Goal: Information Seeking & Learning: Learn about a topic

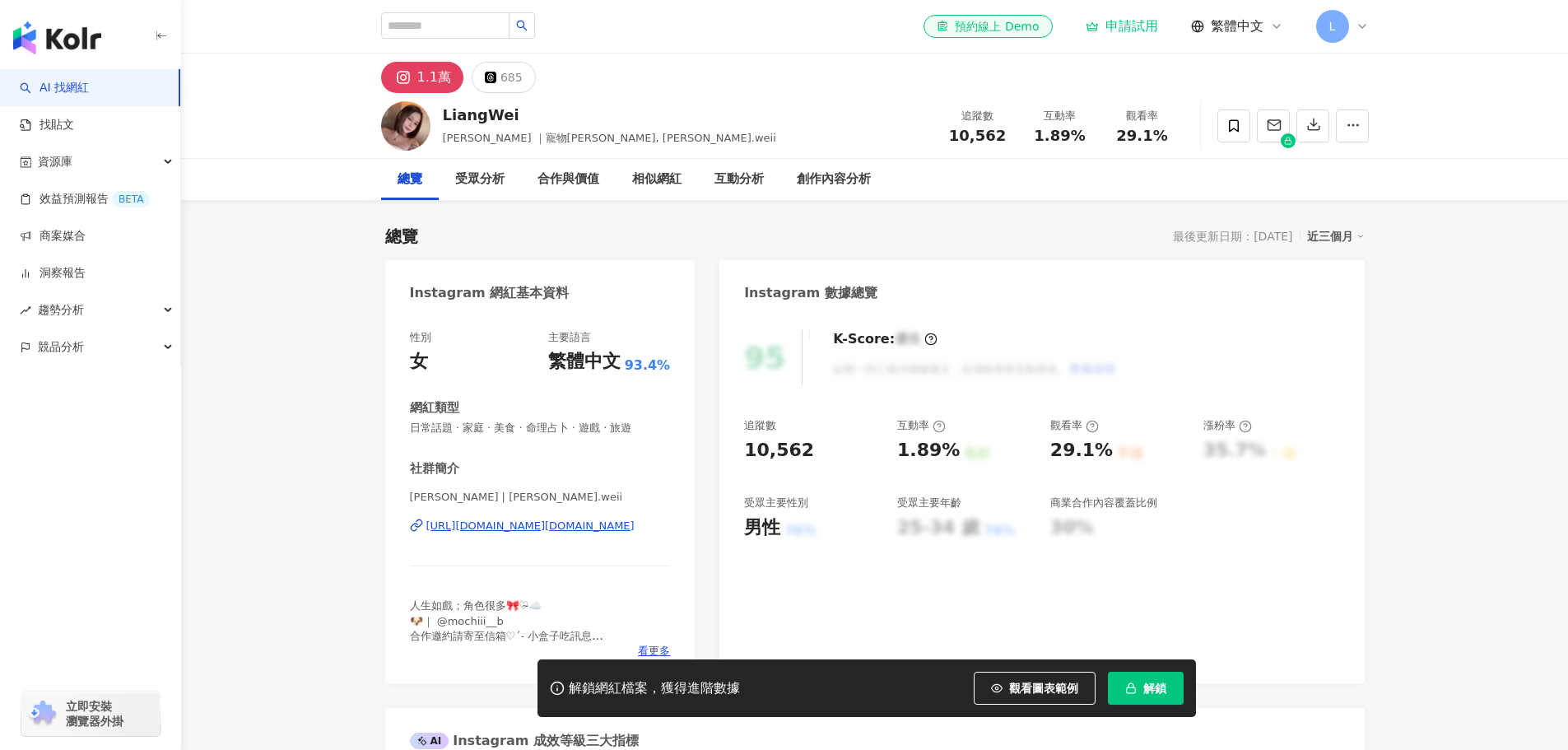
click at [505, 82] on div "685" at bounding box center [511, 78] width 22 height 23
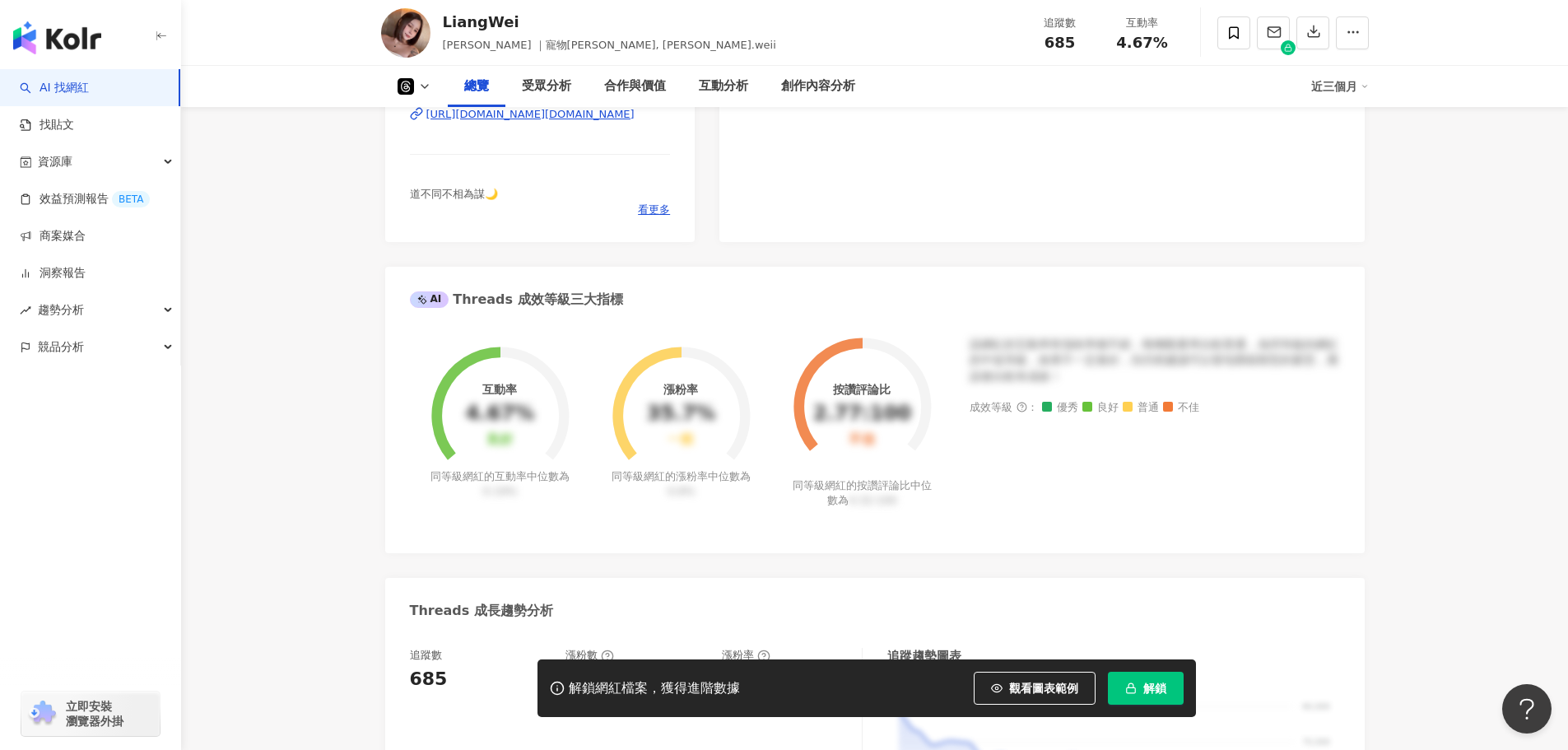
scroll to position [82, 0]
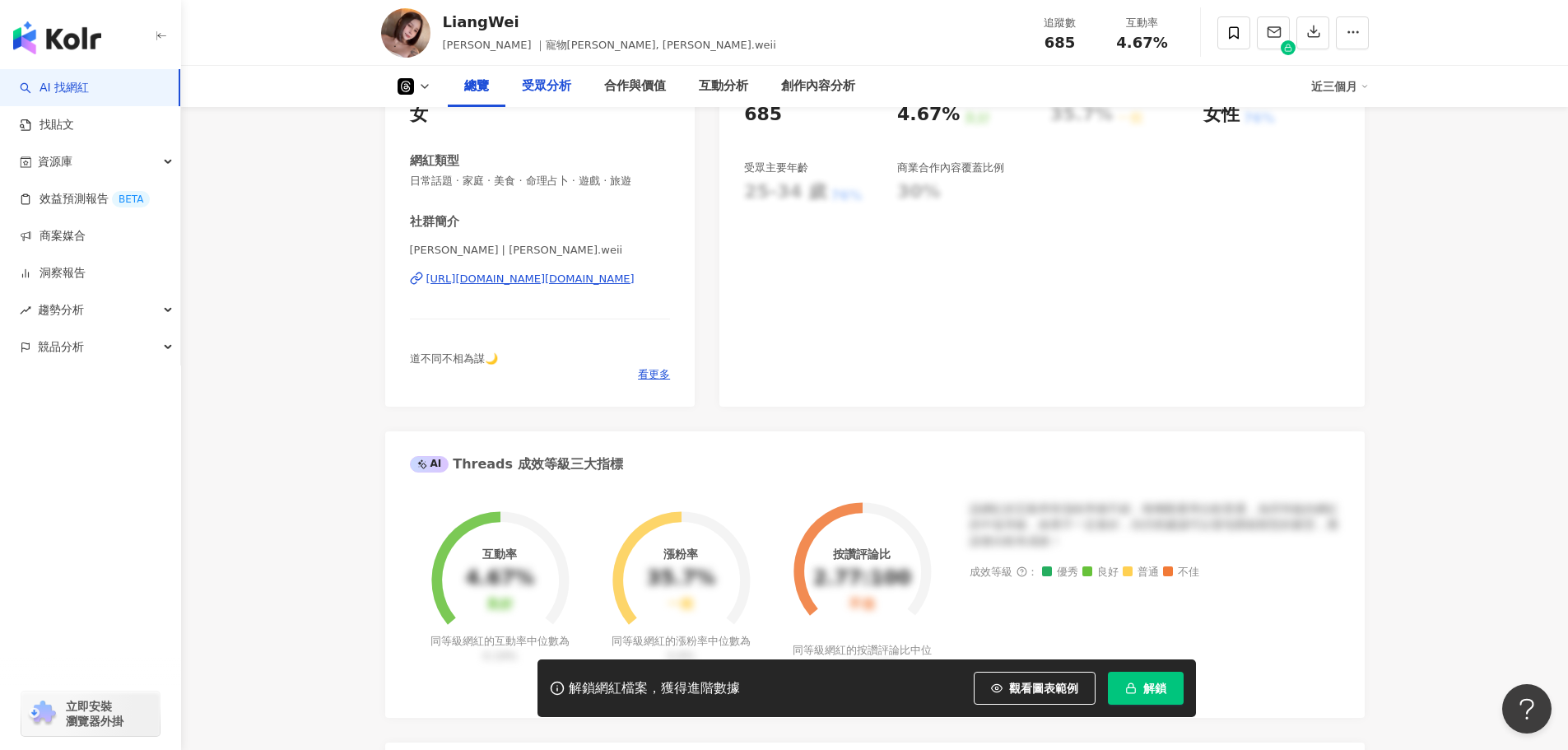
click at [554, 90] on div "受眾分析" at bounding box center [546, 87] width 49 height 20
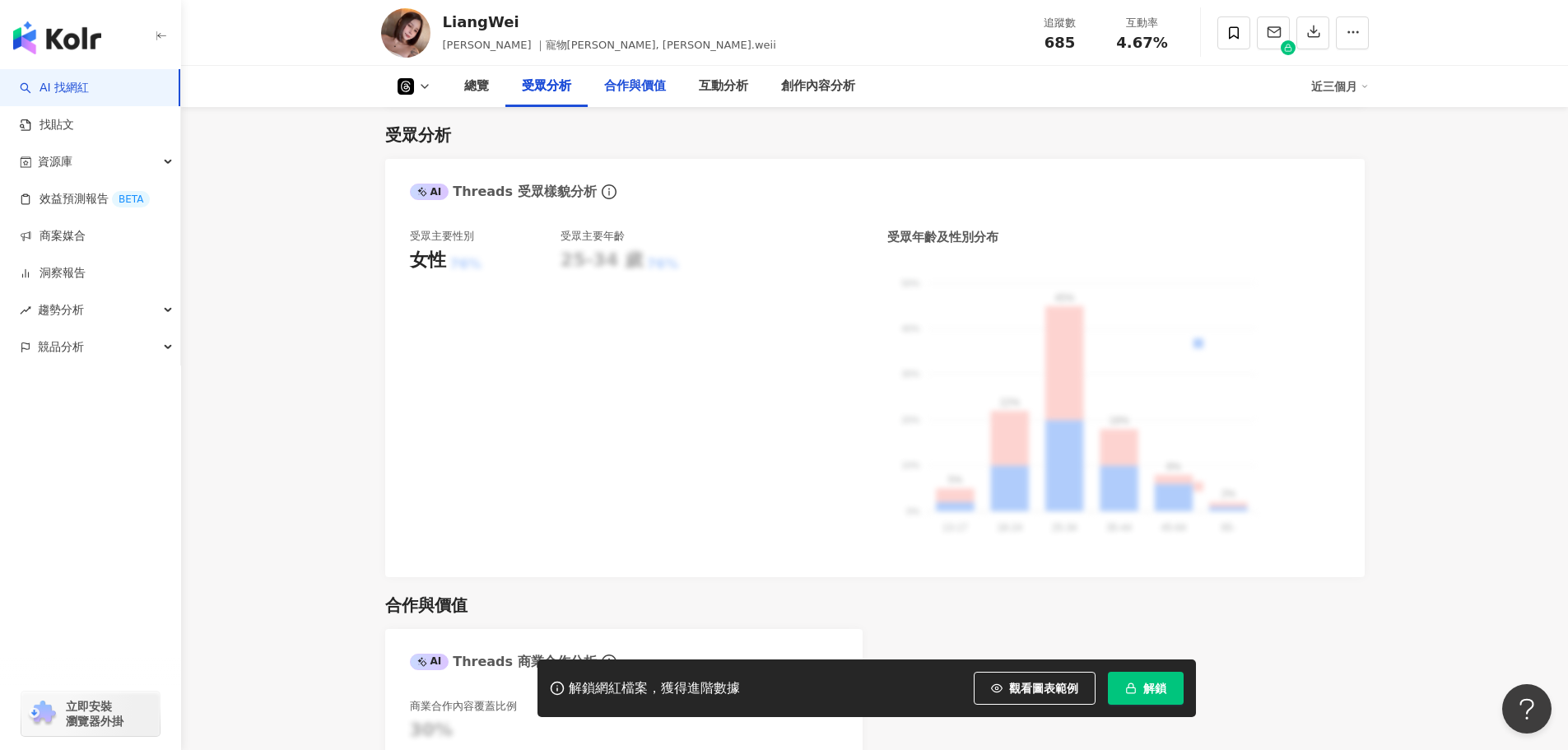
click at [642, 91] on div "合作與價值" at bounding box center [634, 87] width 62 height 20
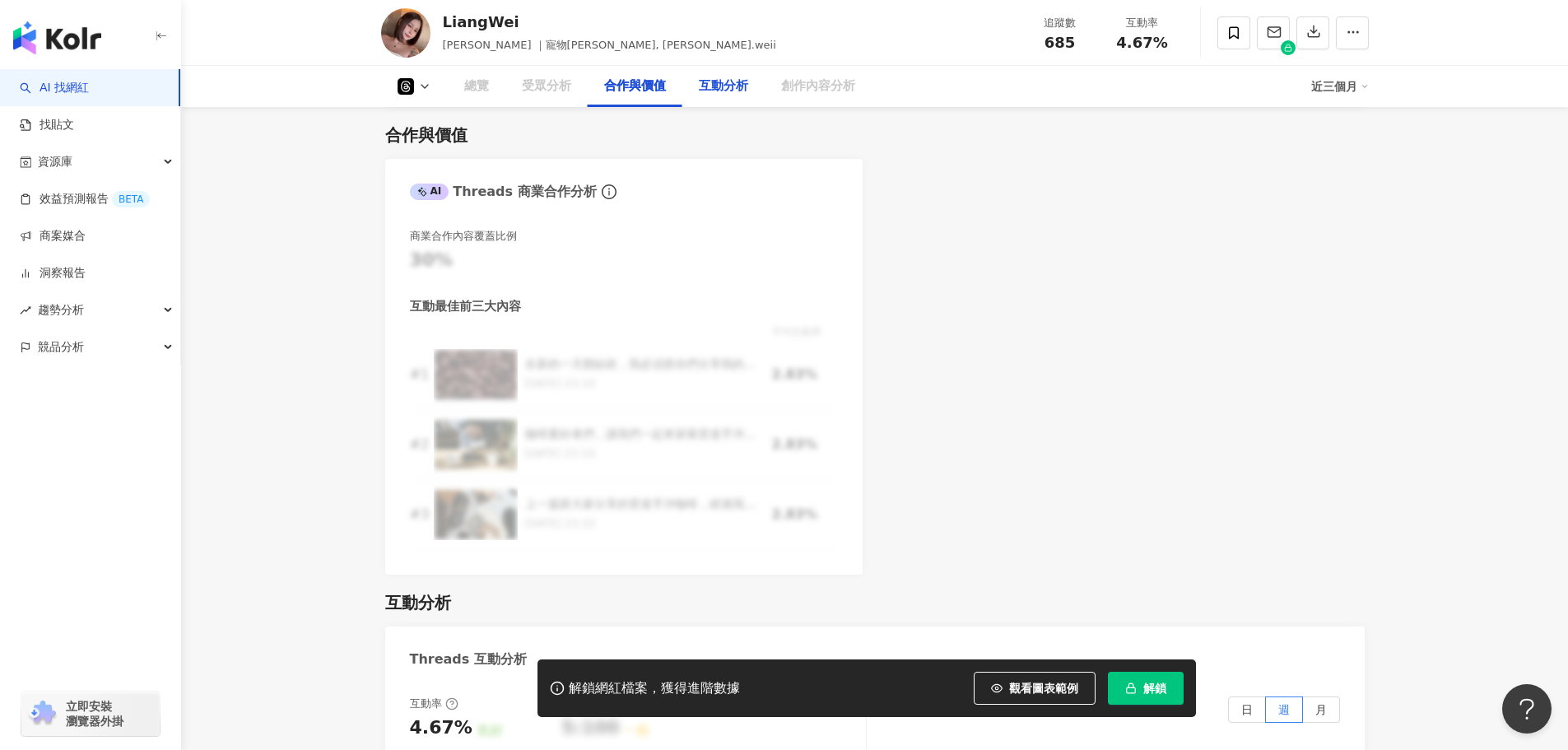
click at [756, 96] on div "互動分析" at bounding box center [723, 87] width 82 height 41
click at [797, 91] on div "創作內容分析" at bounding box center [818, 87] width 74 height 20
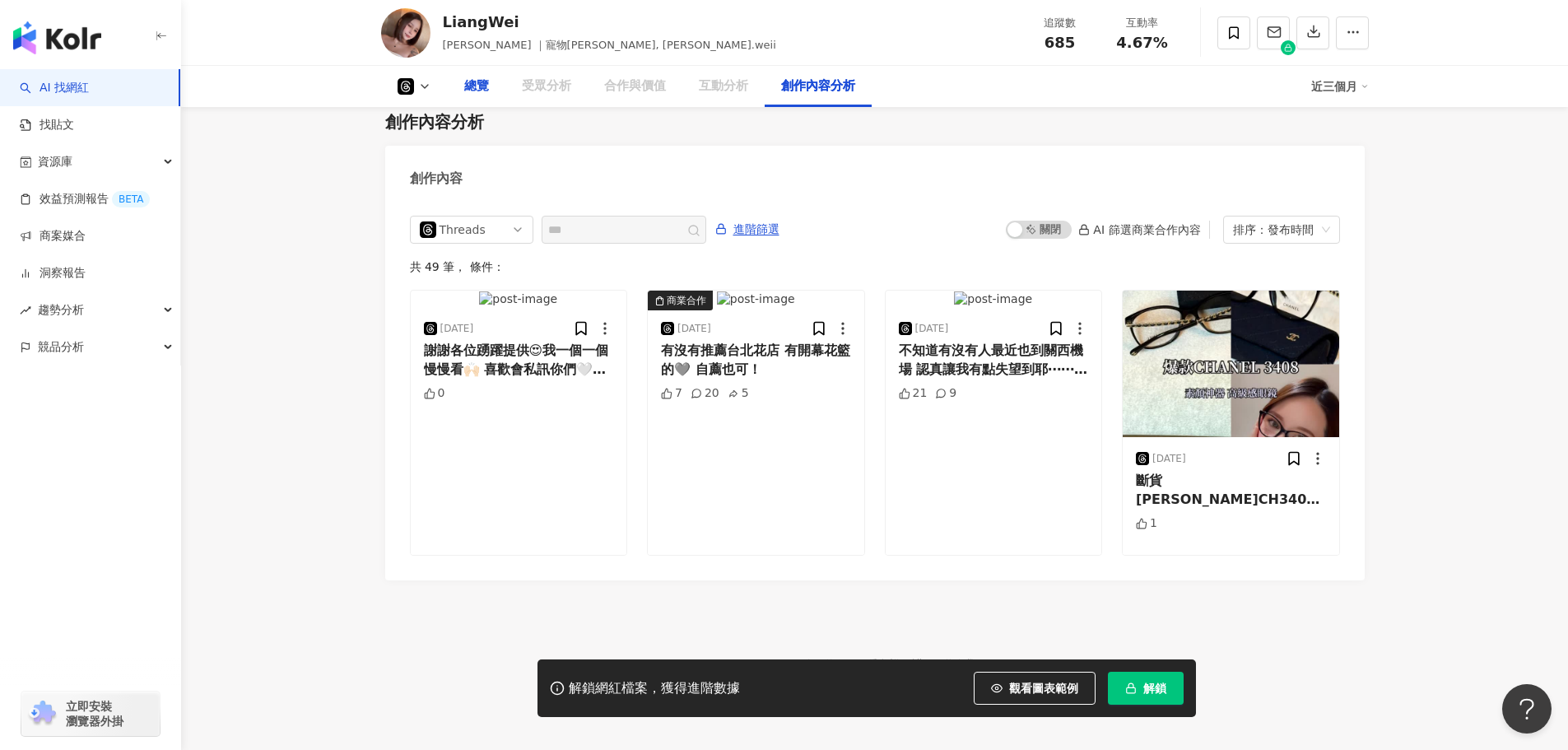
click at [488, 92] on div "總覽" at bounding box center [476, 87] width 58 height 41
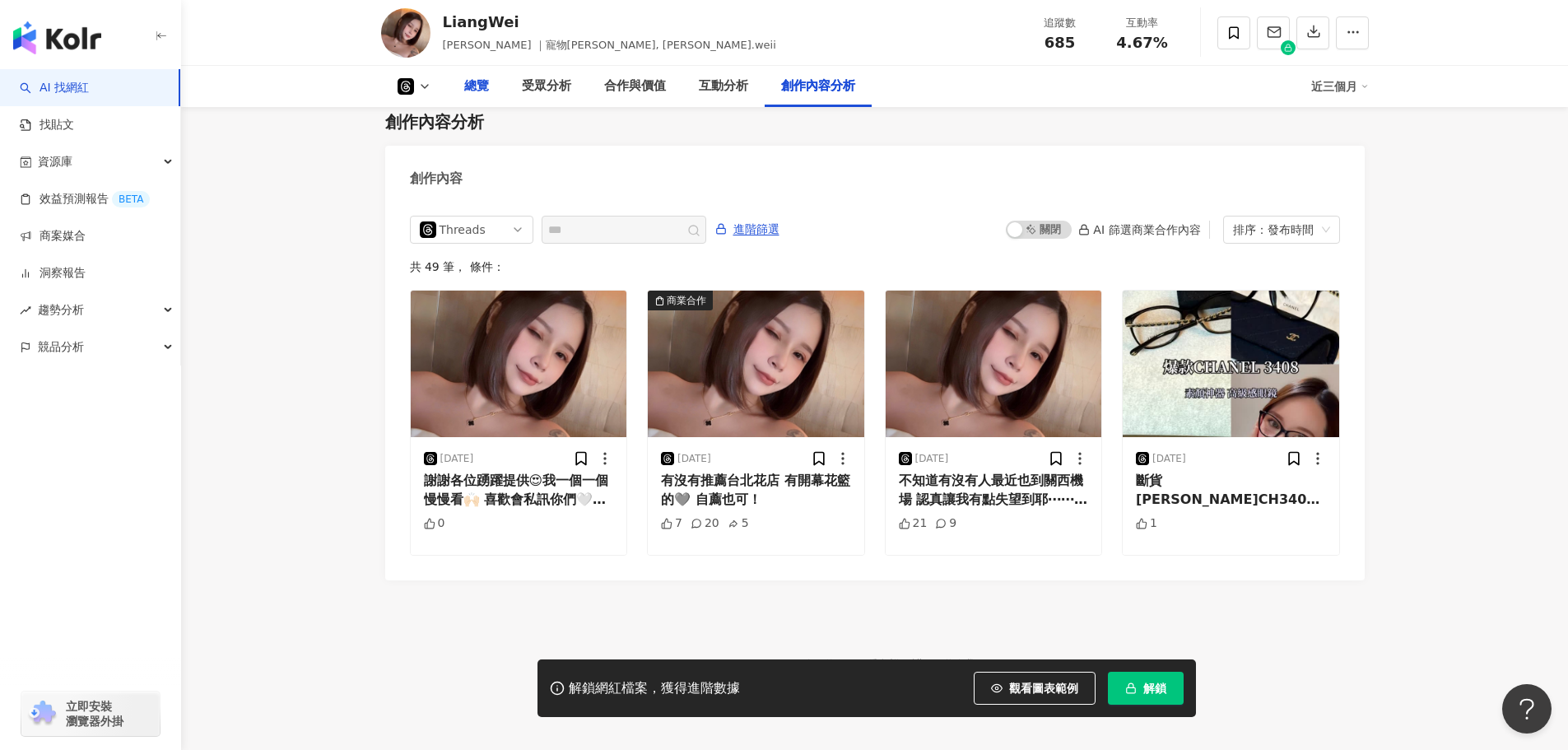
click at [475, 93] on div "總覽" at bounding box center [477, 87] width 25 height 20
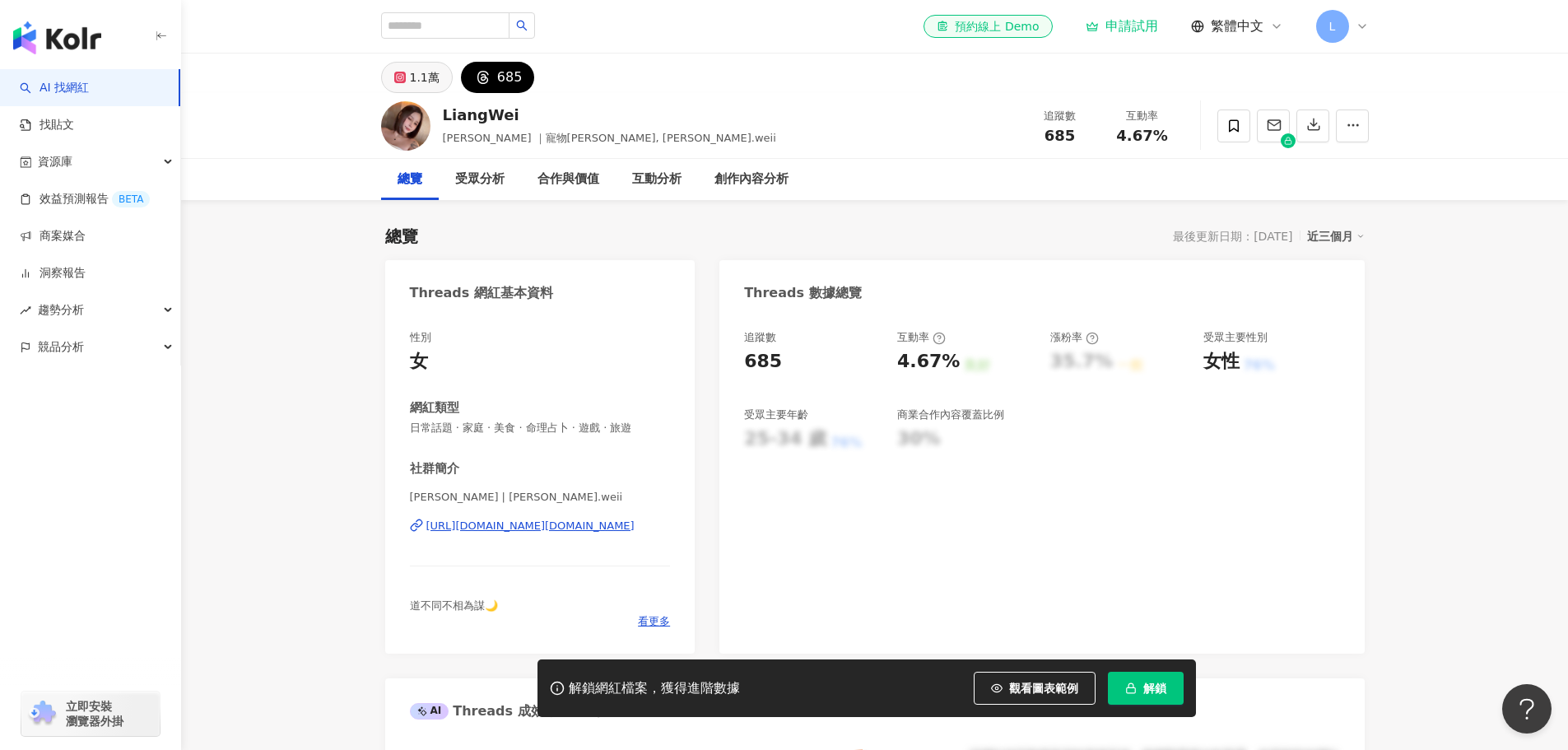
click at [423, 79] on div "1.1萬" at bounding box center [424, 78] width 29 height 23
click at [481, 182] on div "受眾分析" at bounding box center [480, 179] width 49 height 20
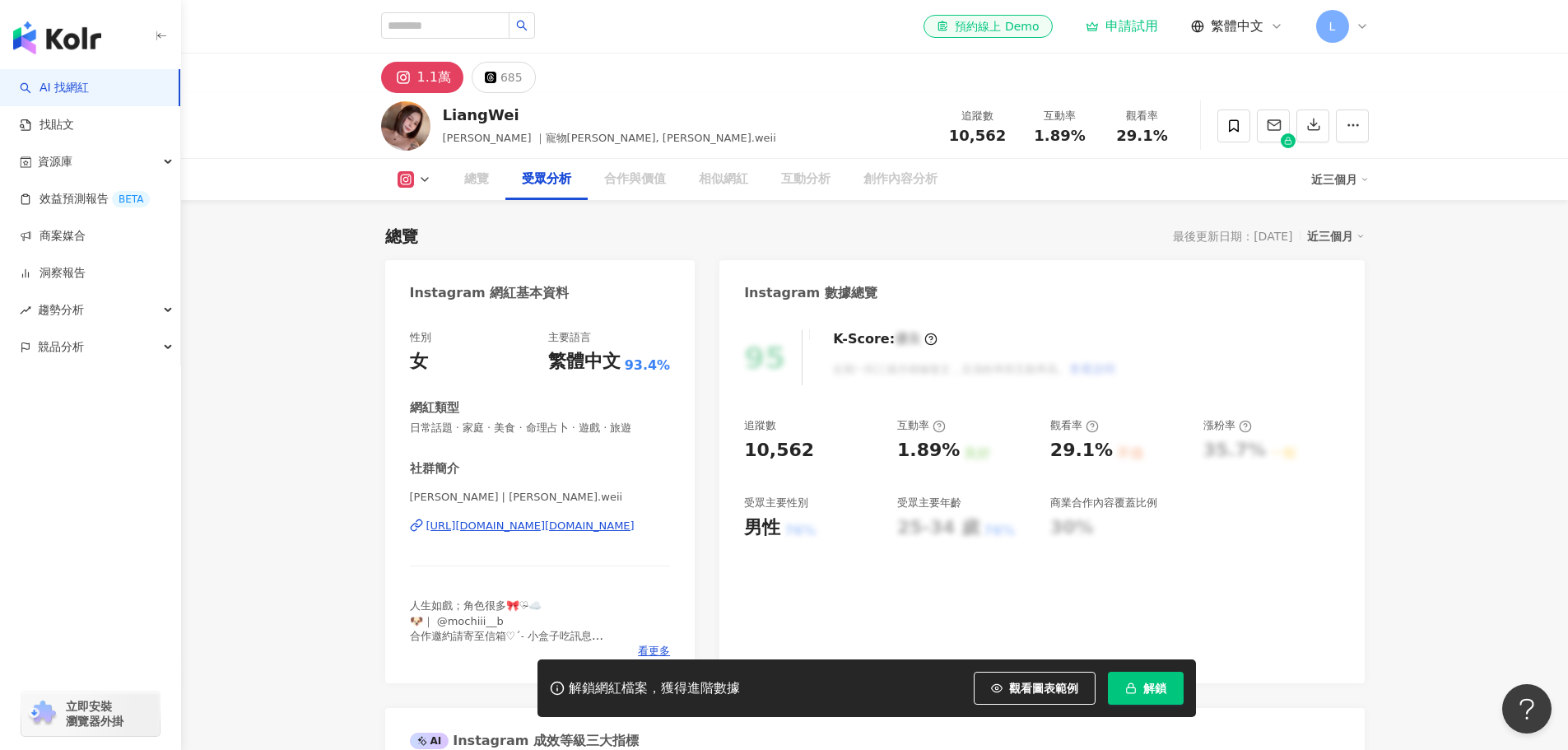
scroll to position [1405, 0]
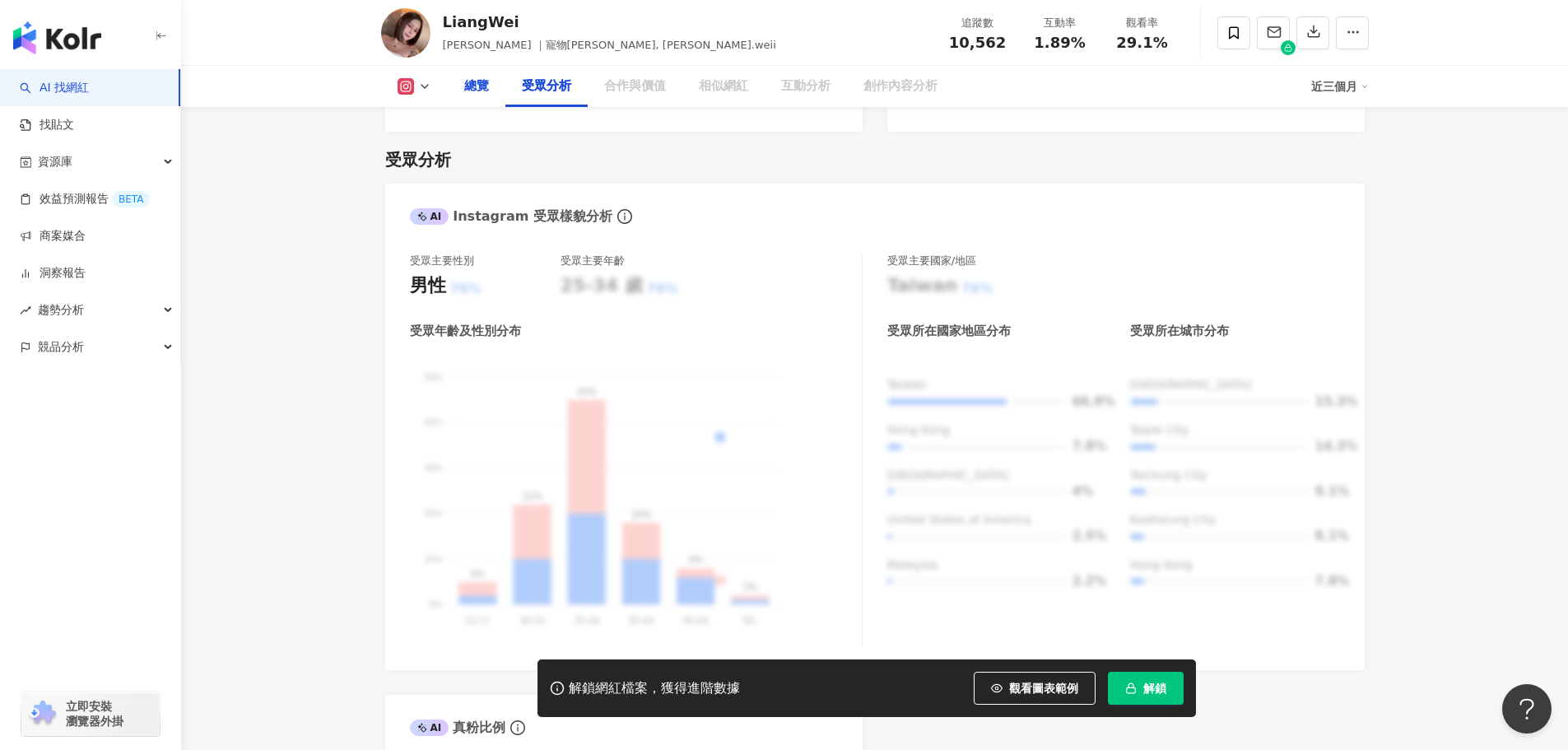
click at [471, 86] on div "總覽" at bounding box center [477, 87] width 25 height 20
click at [472, 91] on div "總覽" at bounding box center [477, 87] width 25 height 20
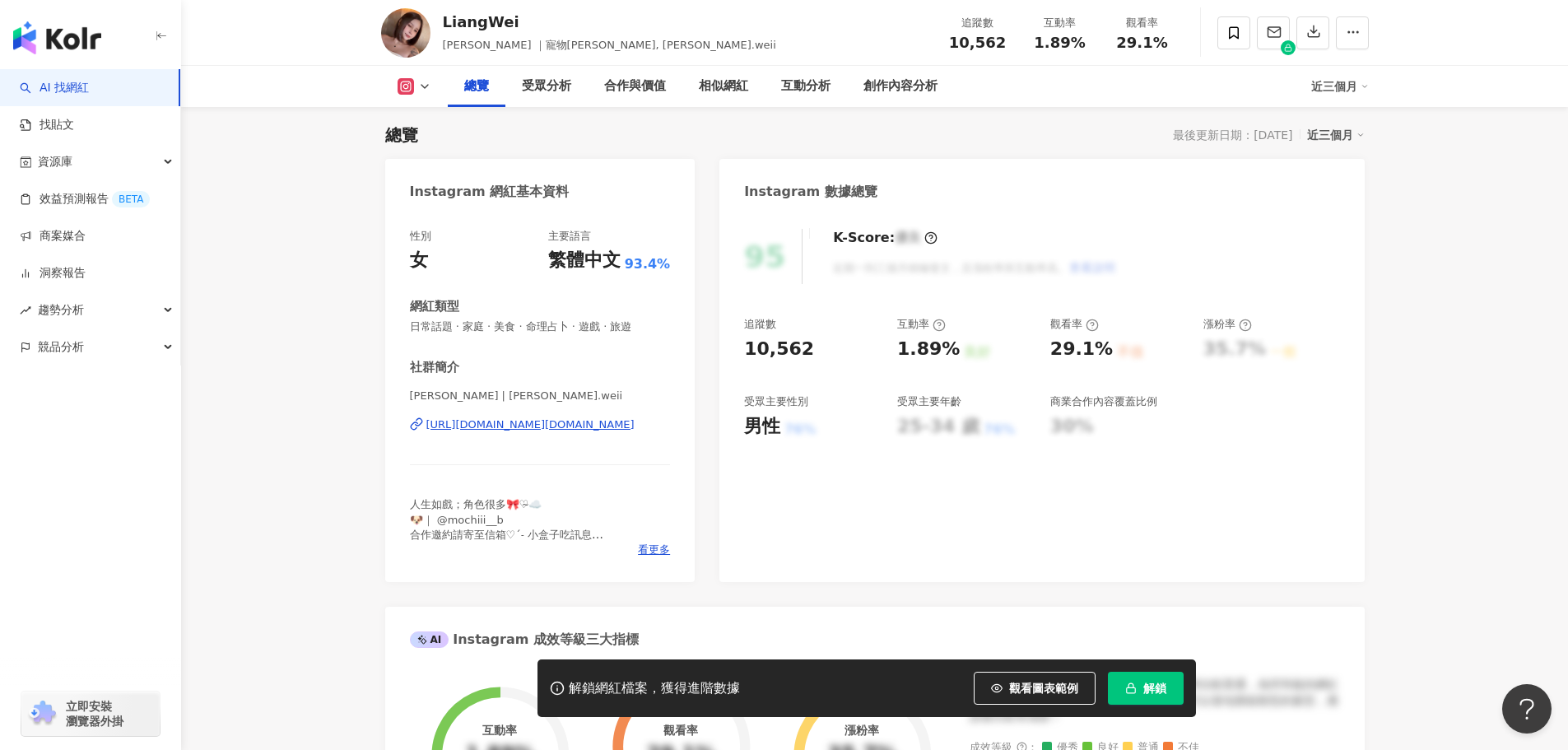
click at [724, 190] on div "Instagram 數據總覽" at bounding box center [1041, 186] width 645 height 54
click at [730, 91] on div "相似網紅" at bounding box center [722, 87] width 49 height 20
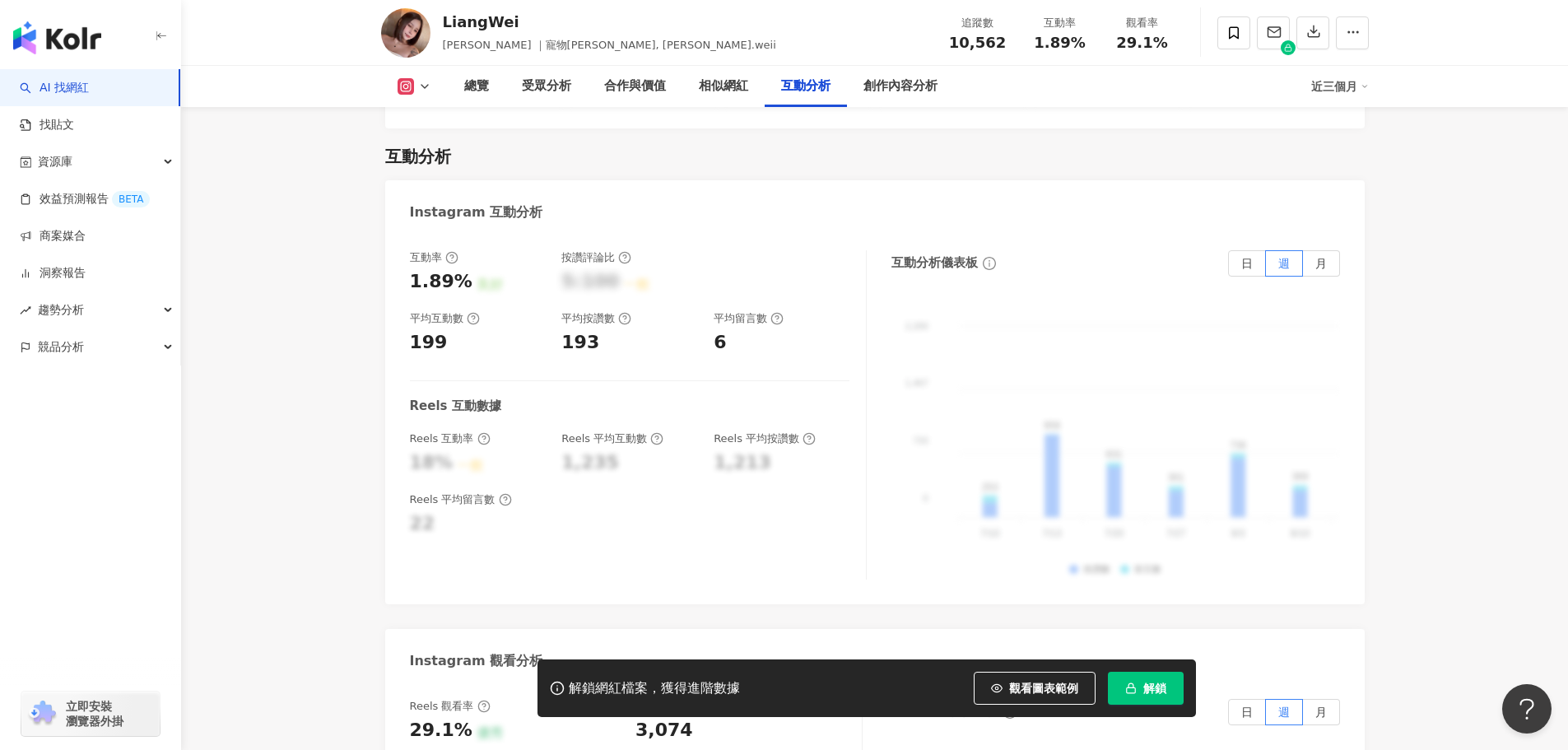
scroll to position [3189, 0]
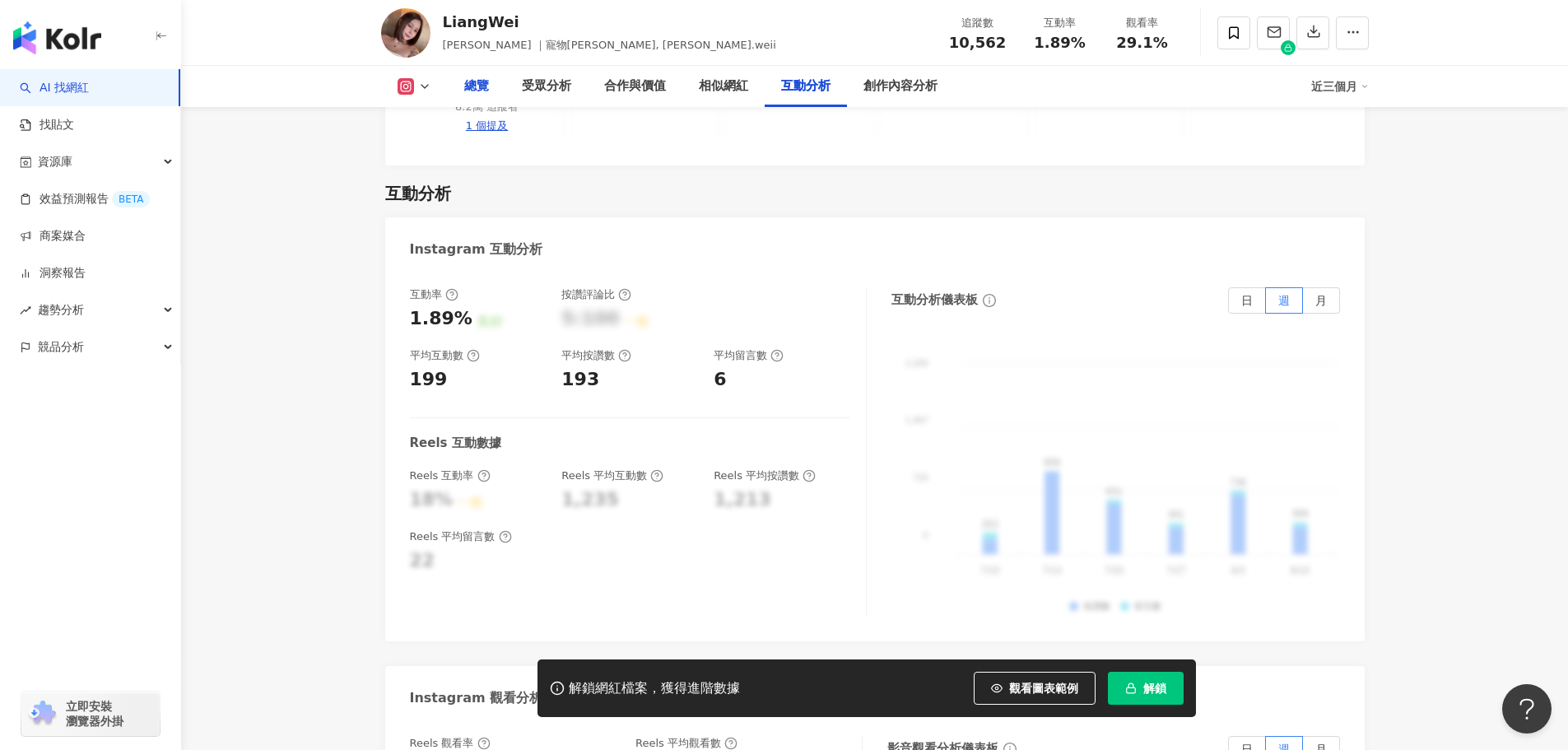
click at [475, 89] on div "總覽" at bounding box center [477, 87] width 25 height 20
